Goal: Check status: Check status

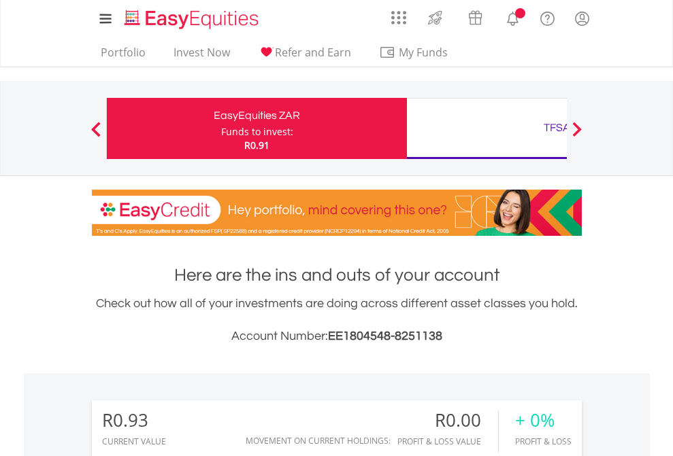
scroll to position [131, 214]
click at [221, 129] on div "Funds to invest:" at bounding box center [257, 132] width 72 height 14
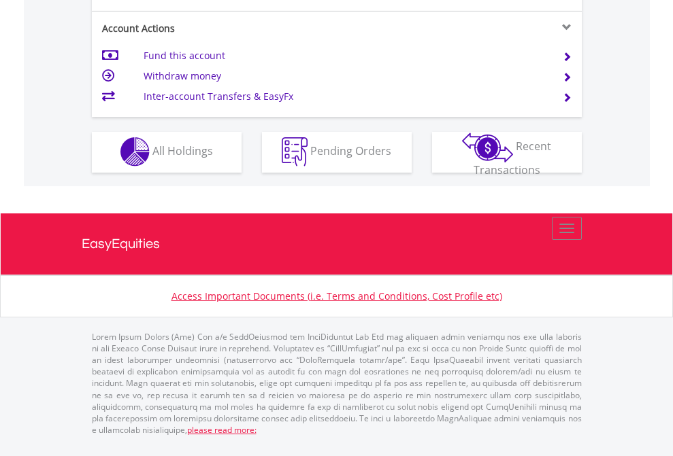
scroll to position [1272, 0]
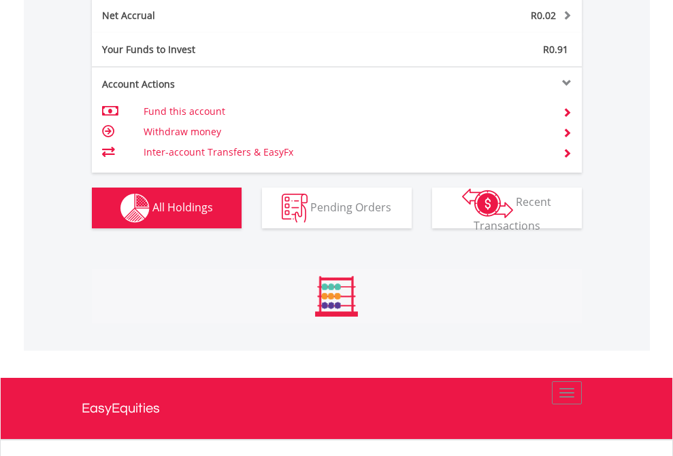
scroll to position [1379, 0]
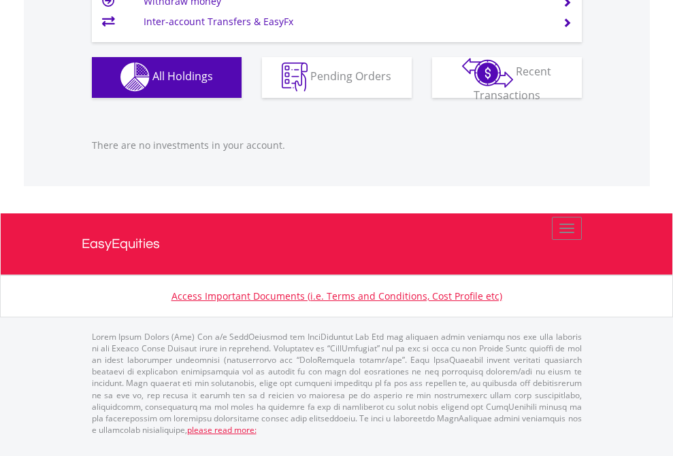
scroll to position [98, 0]
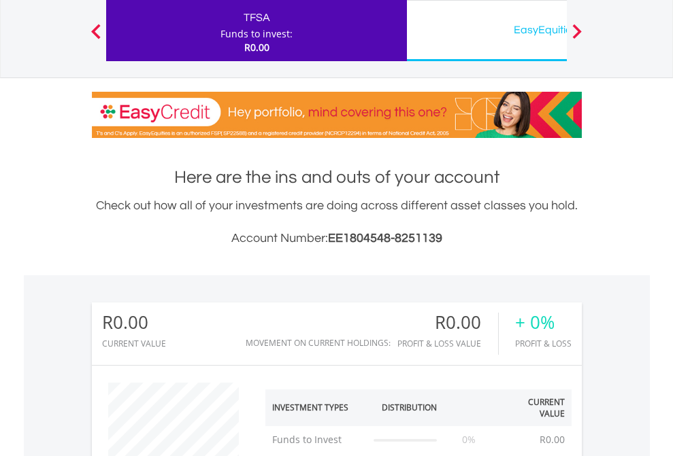
click at [486, 31] on div "EasyEquities USD" at bounding box center [557, 29] width 284 height 19
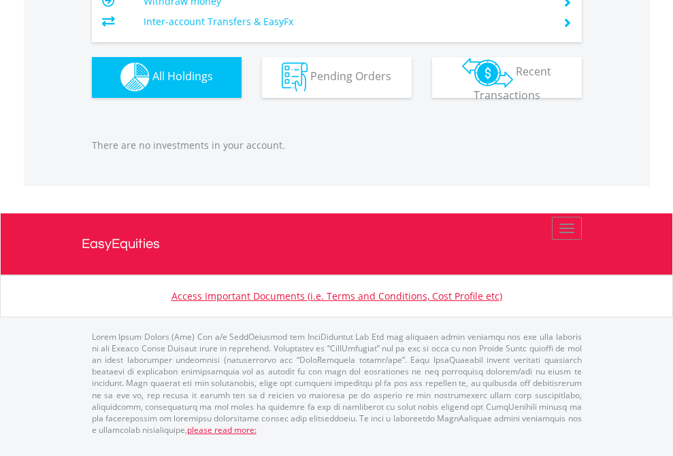
scroll to position [131, 214]
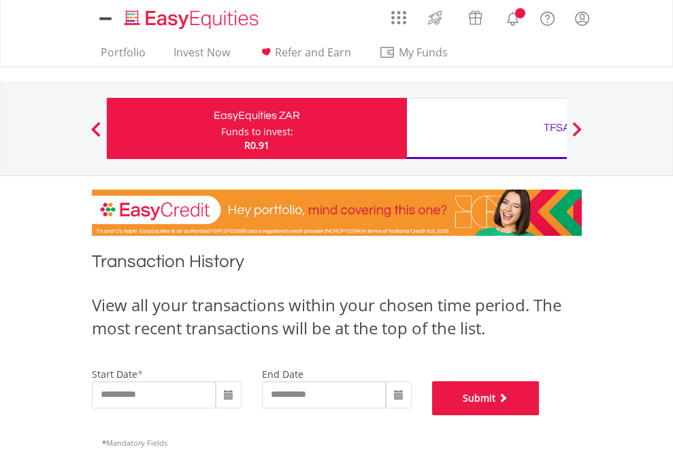
click at [539, 416] on button "Submit" at bounding box center [485, 399] width 107 height 34
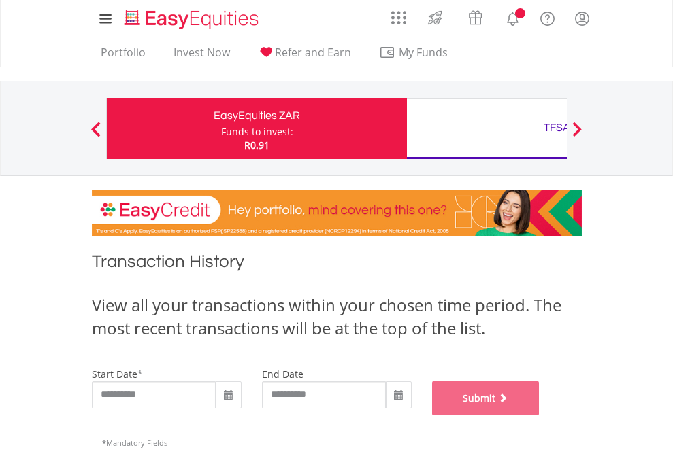
scroll to position [552, 0]
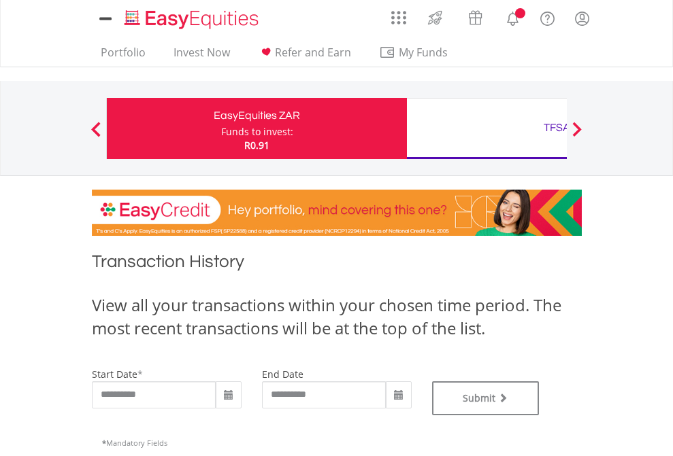
click at [486, 129] on div "TFSA" at bounding box center [557, 127] width 284 height 19
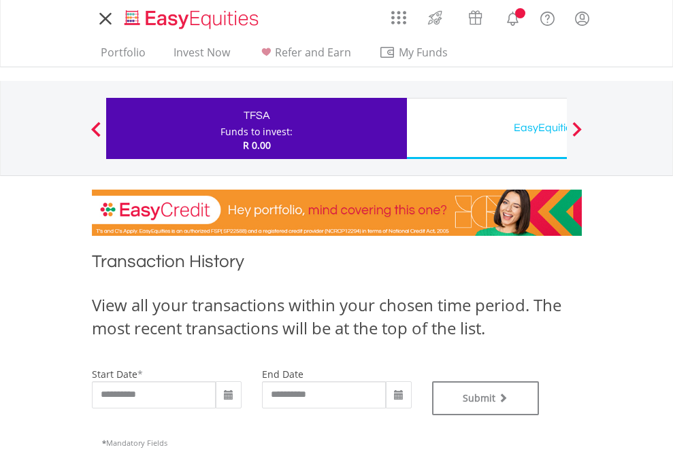
type input "**********"
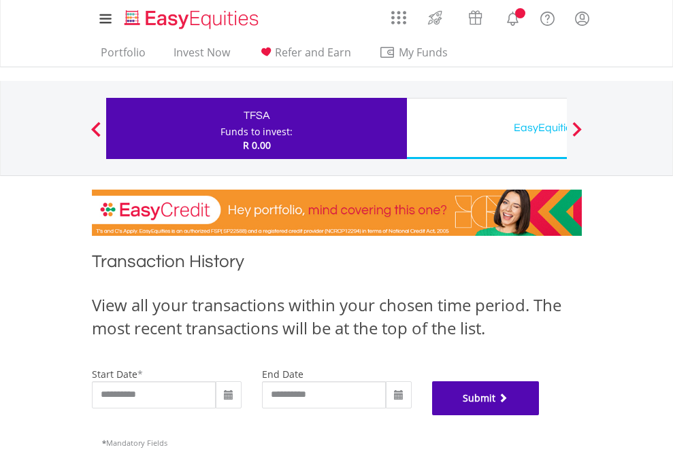
click at [539, 416] on button "Submit" at bounding box center [485, 399] width 107 height 34
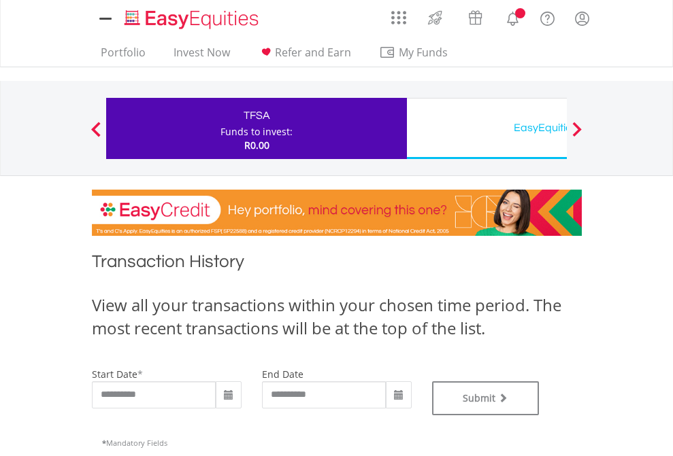
click at [486, 129] on div "EasyEquities USD" at bounding box center [557, 127] width 284 height 19
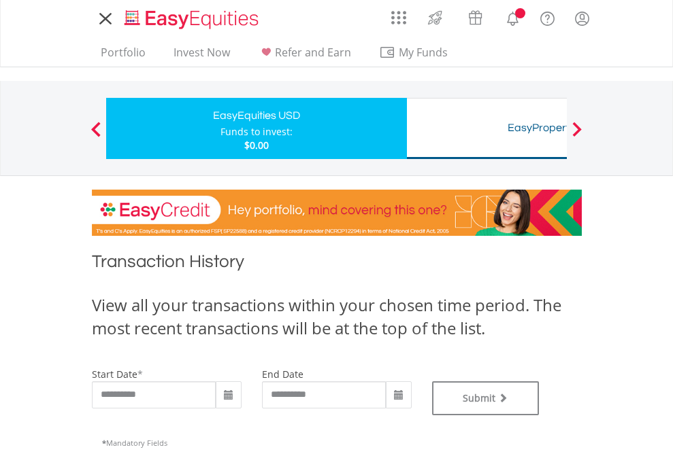
type input "**********"
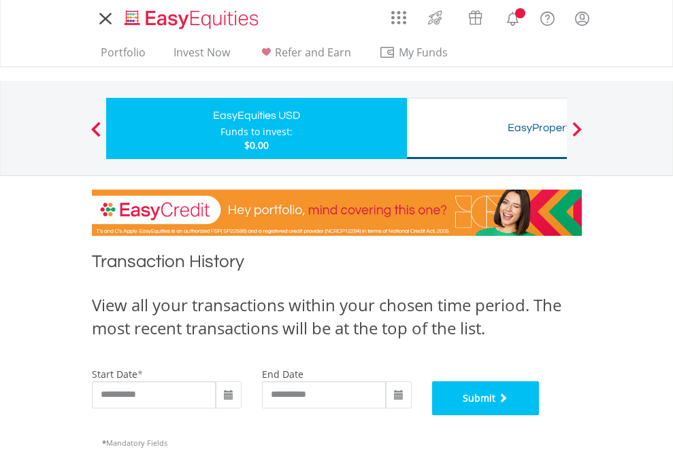
click at [539, 416] on button "Submit" at bounding box center [485, 399] width 107 height 34
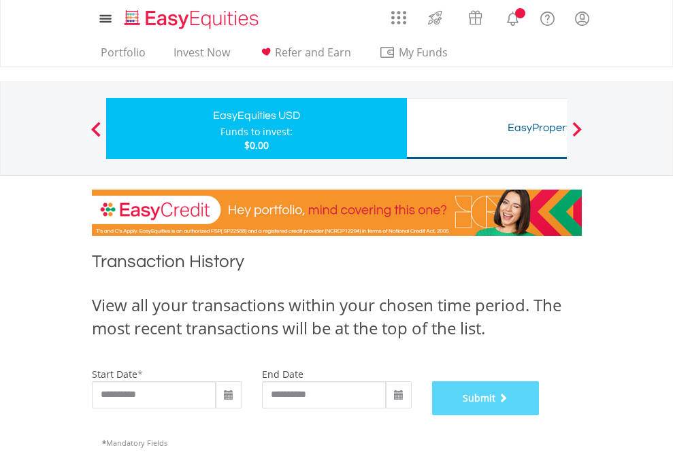
scroll to position [552, 0]
